Goal: Check status

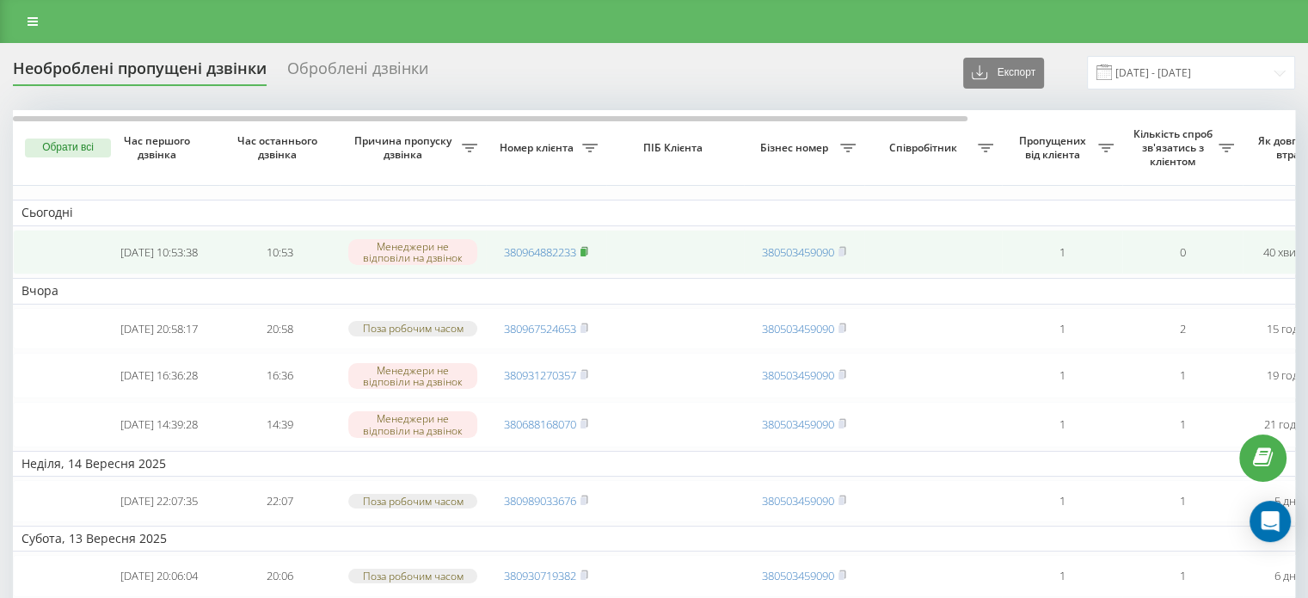
click at [586, 250] on rect at bounding box center [583, 253] width 5 height 8
